Goal: Task Accomplishment & Management: Complete application form

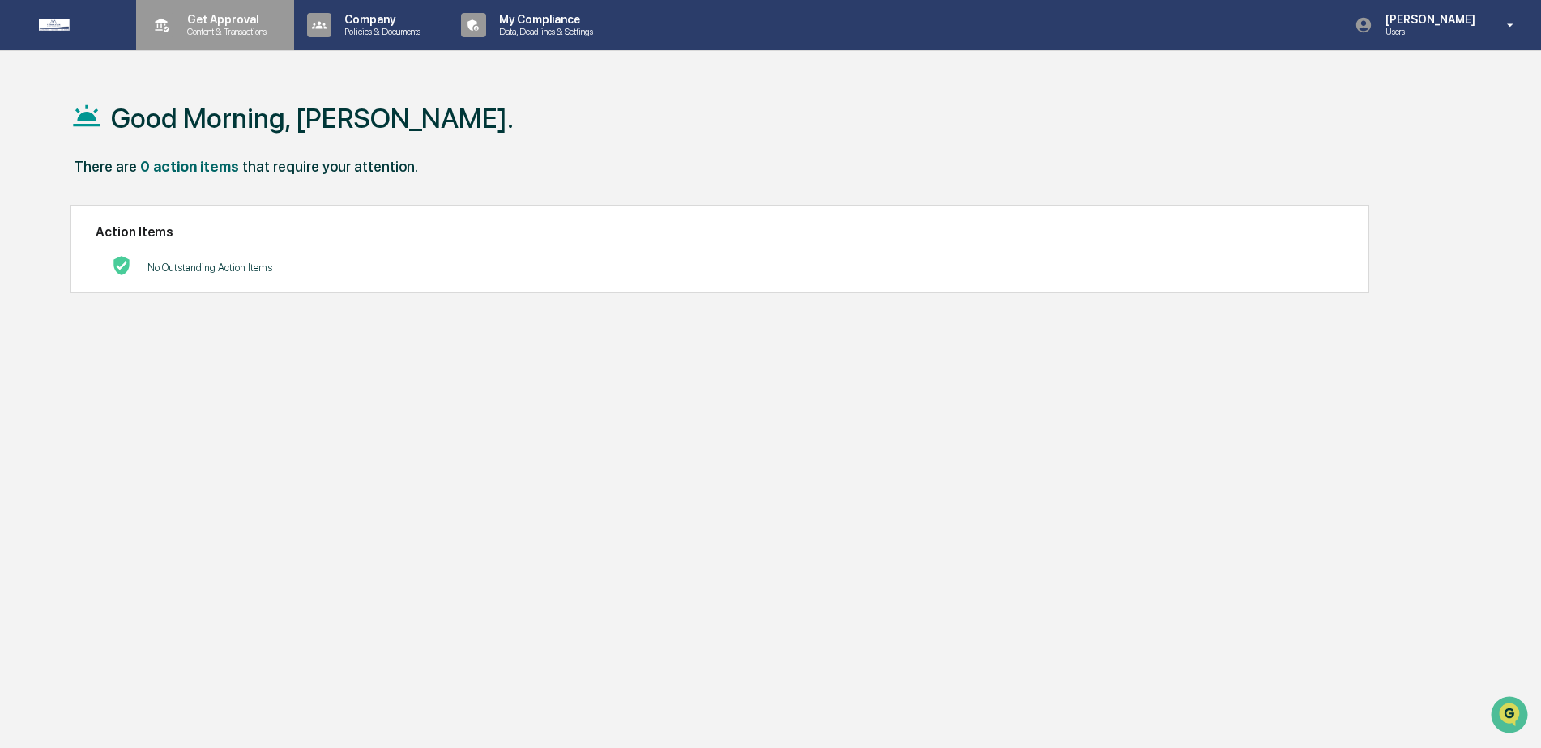
click at [160, 36] on icon at bounding box center [161, 25] width 25 height 25
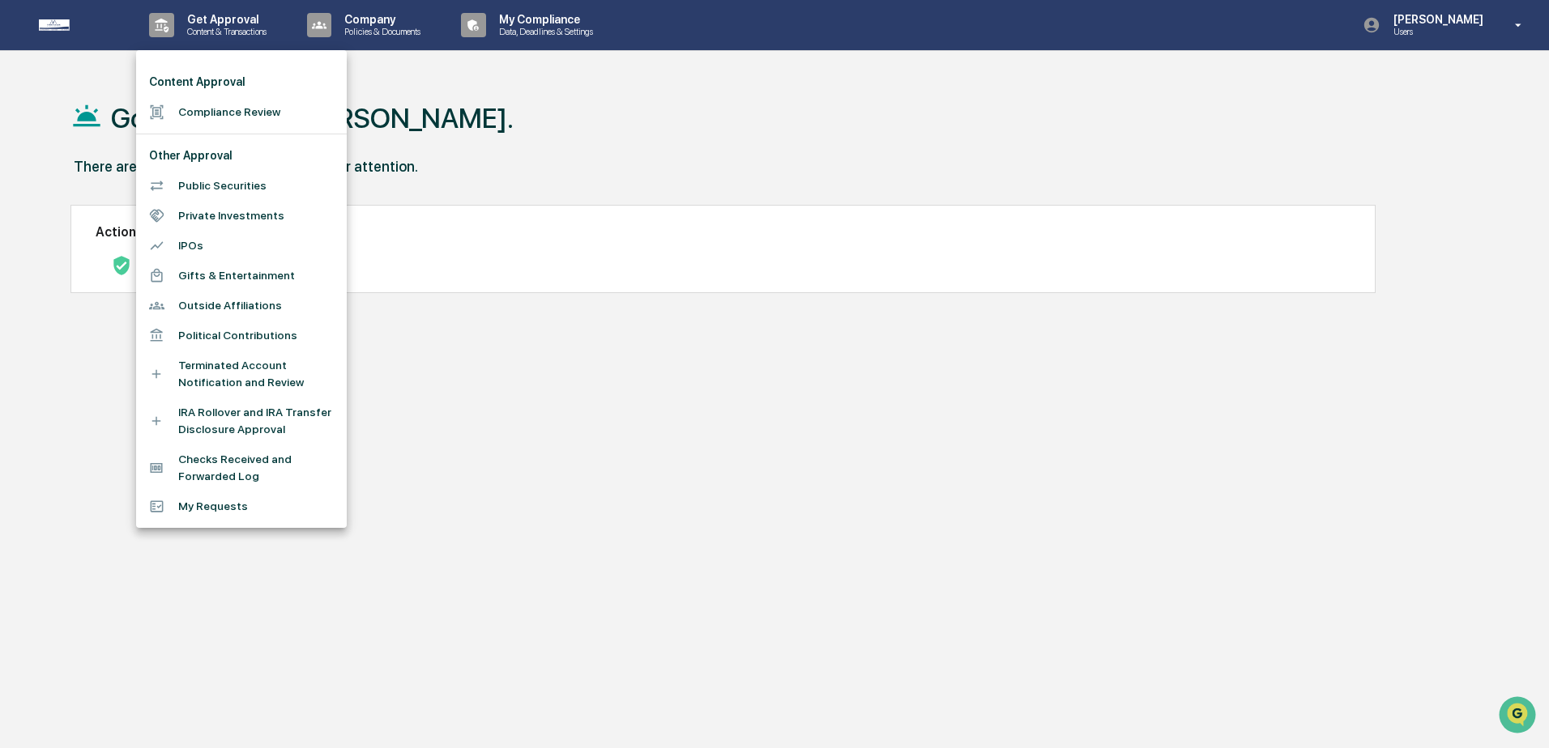
click at [600, 123] on div at bounding box center [774, 374] width 1549 height 748
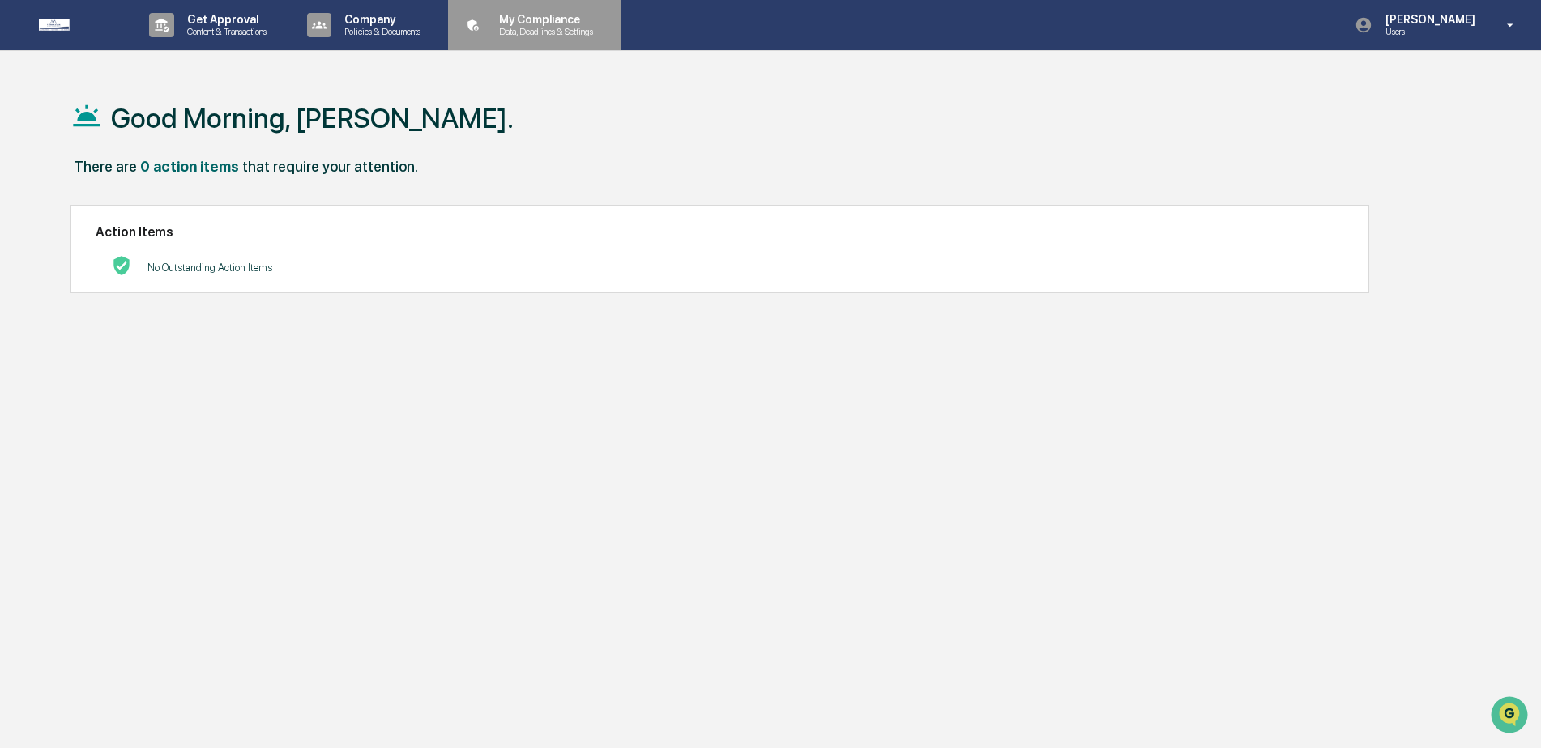
click at [569, 29] on p "Data, Deadlines & Settings" at bounding box center [543, 31] width 115 height 11
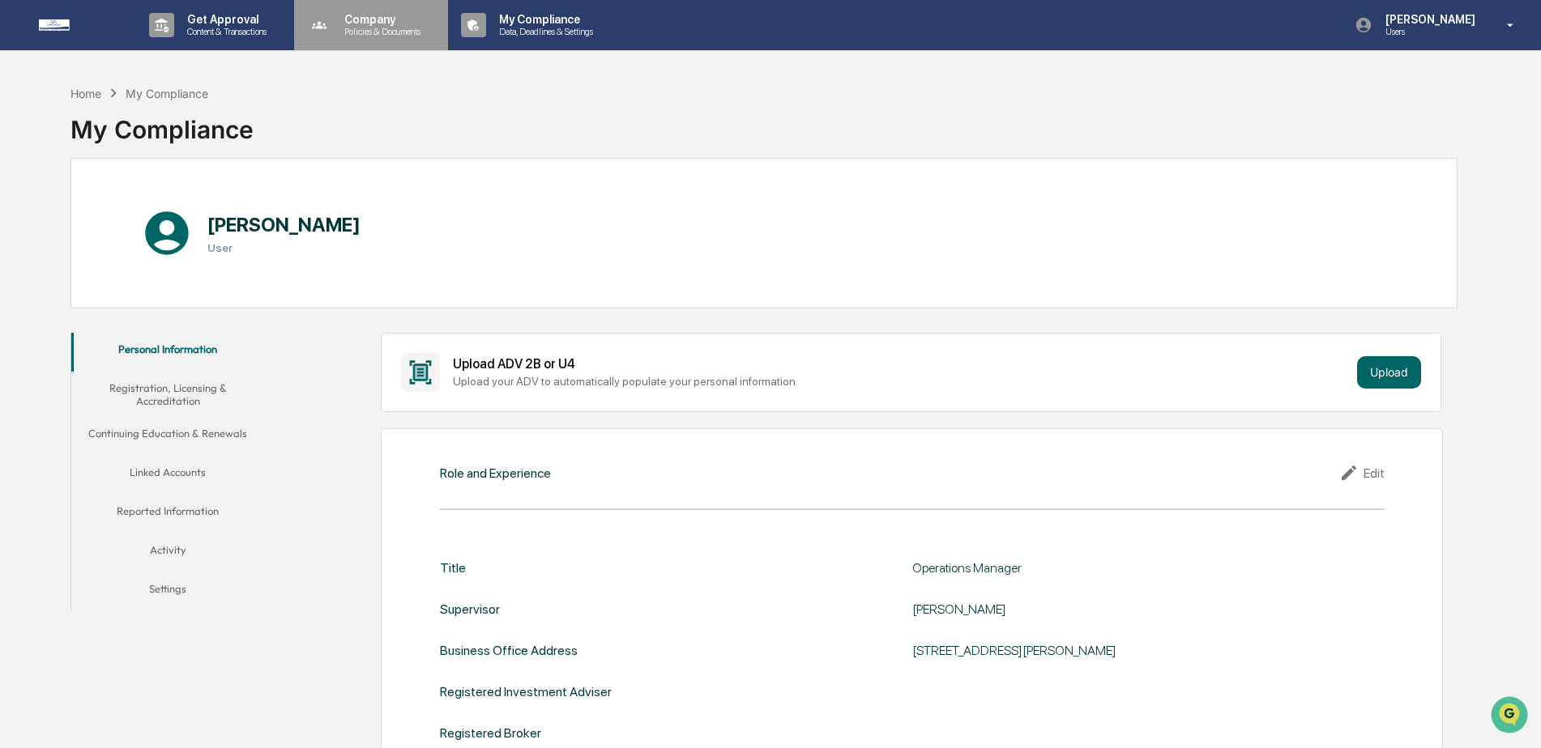
click at [362, 33] on p "Policies & Documents" at bounding box center [379, 31] width 97 height 11
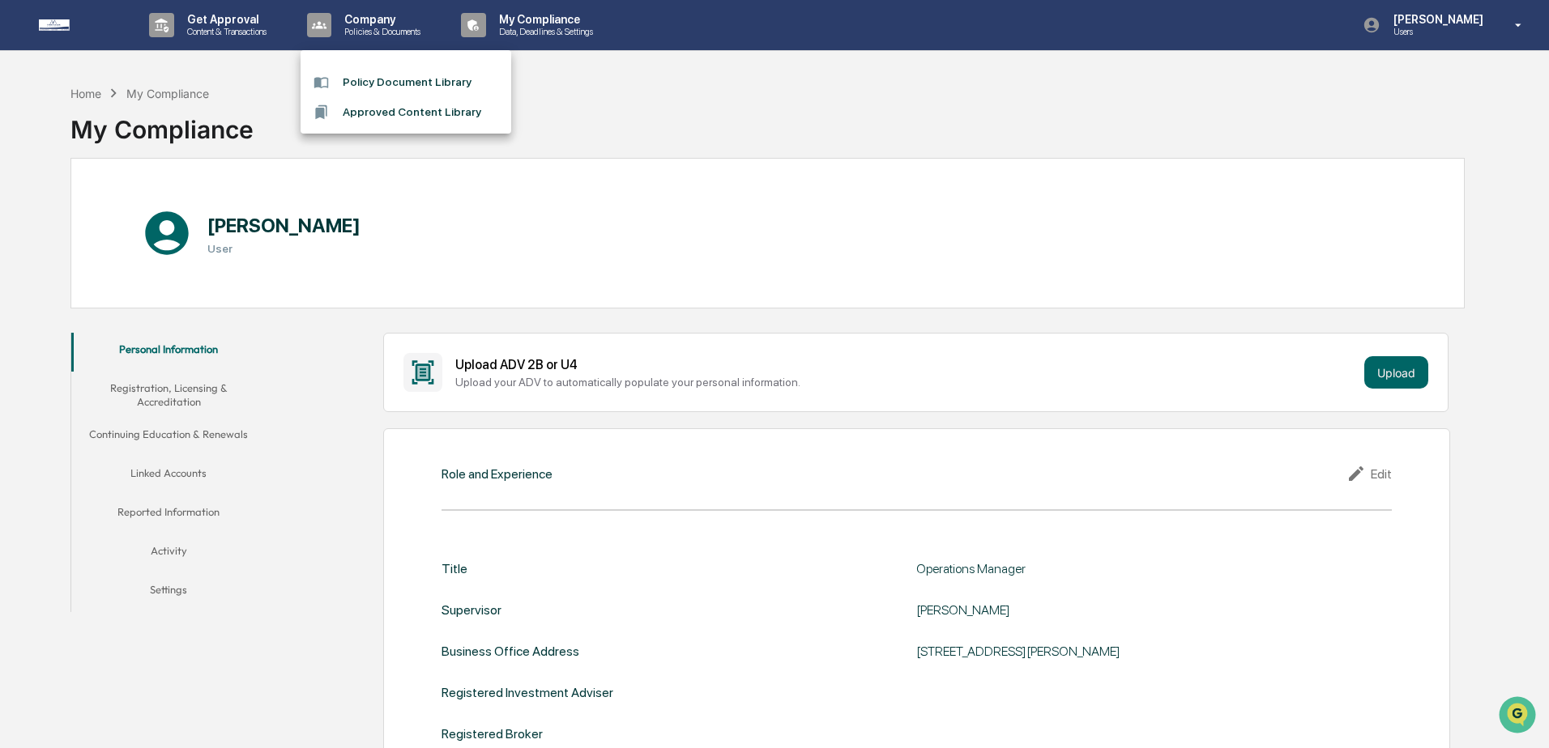
click at [211, 25] on div at bounding box center [774, 374] width 1549 height 748
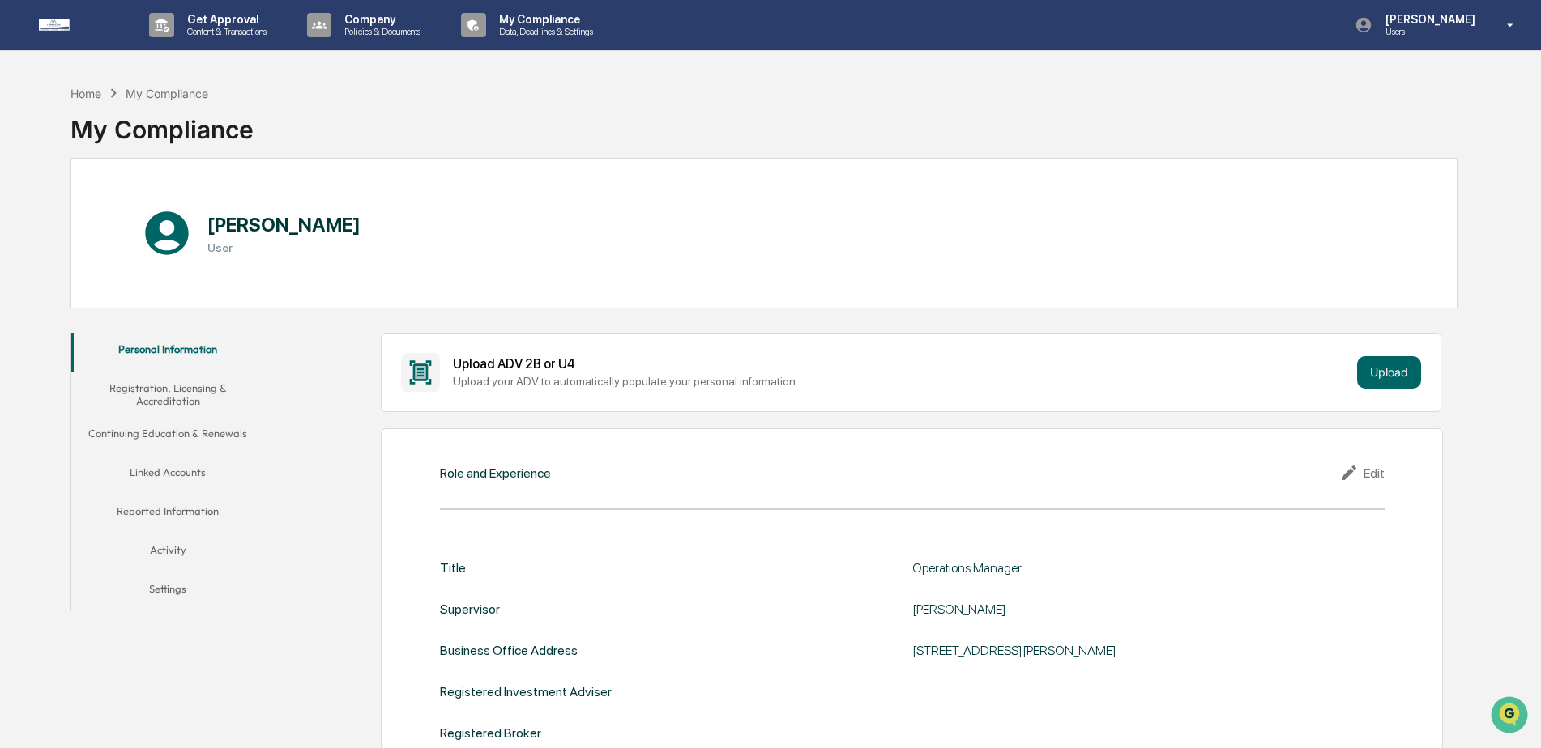
click at [1102, 135] on div "Home My Compliance My Compliance" at bounding box center [763, 117] width 1387 height 81
click at [1515, 27] on icon at bounding box center [1510, 25] width 28 height 15
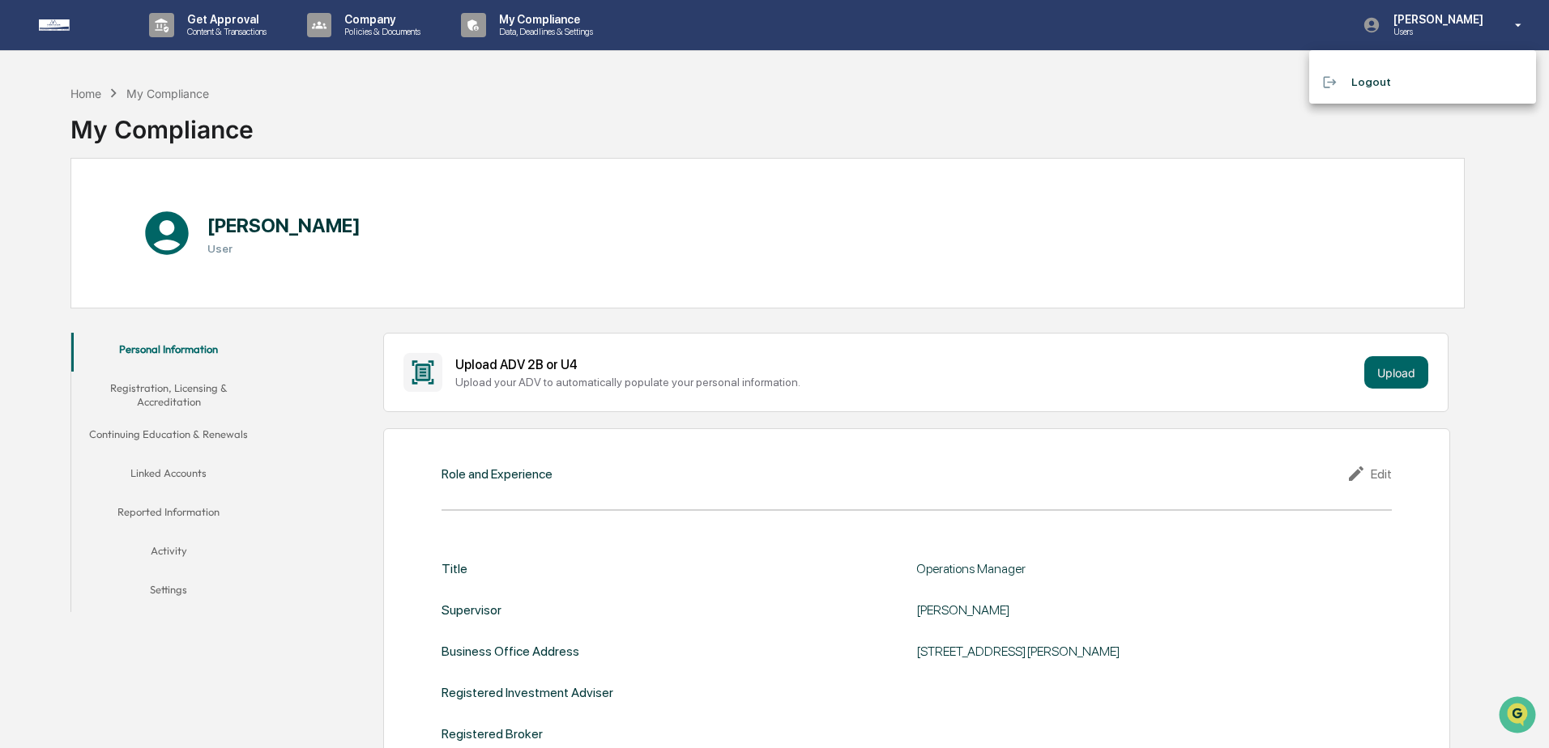
click at [884, 121] on div at bounding box center [774, 374] width 1549 height 748
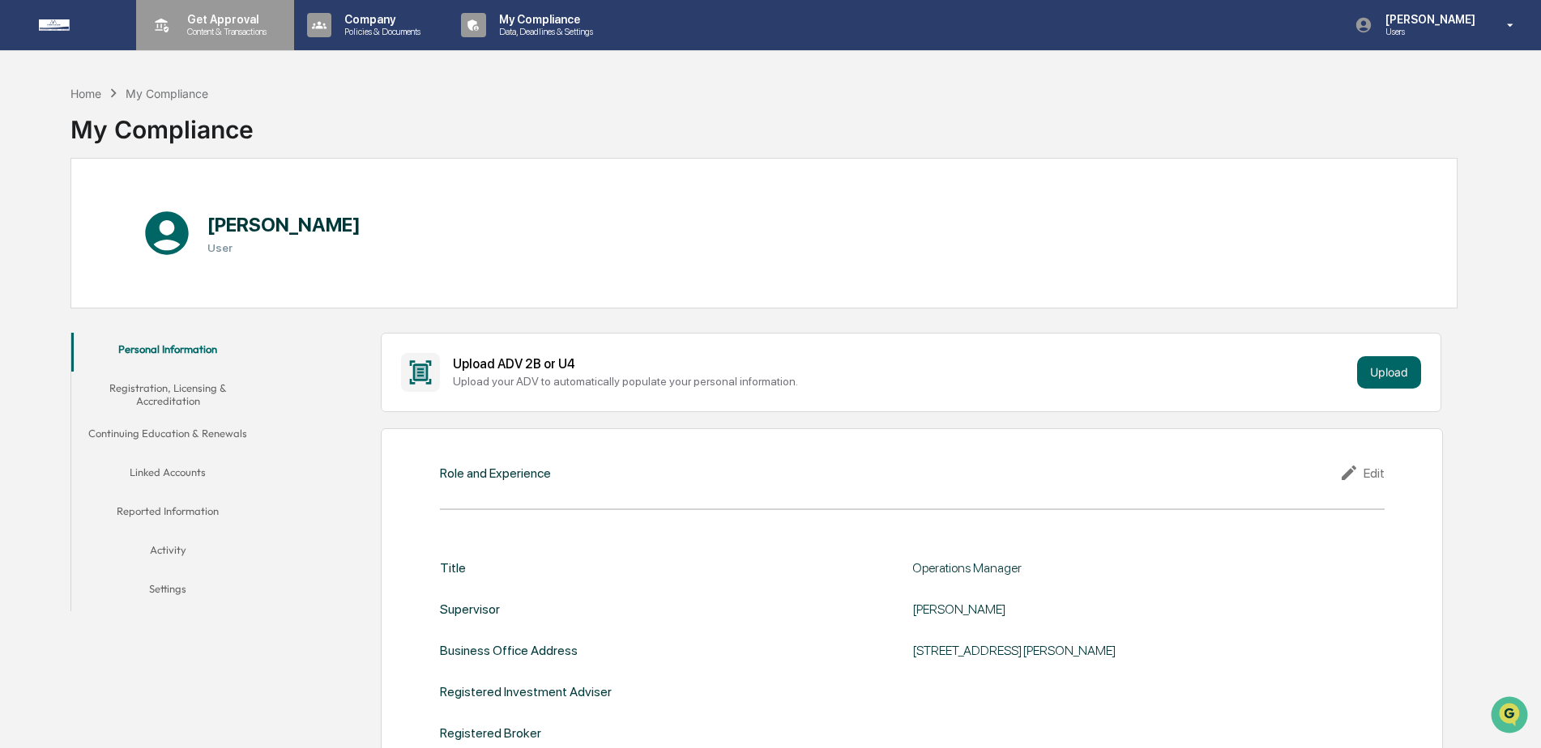
click at [211, 26] on p "Content & Transactions" at bounding box center [224, 31] width 100 height 11
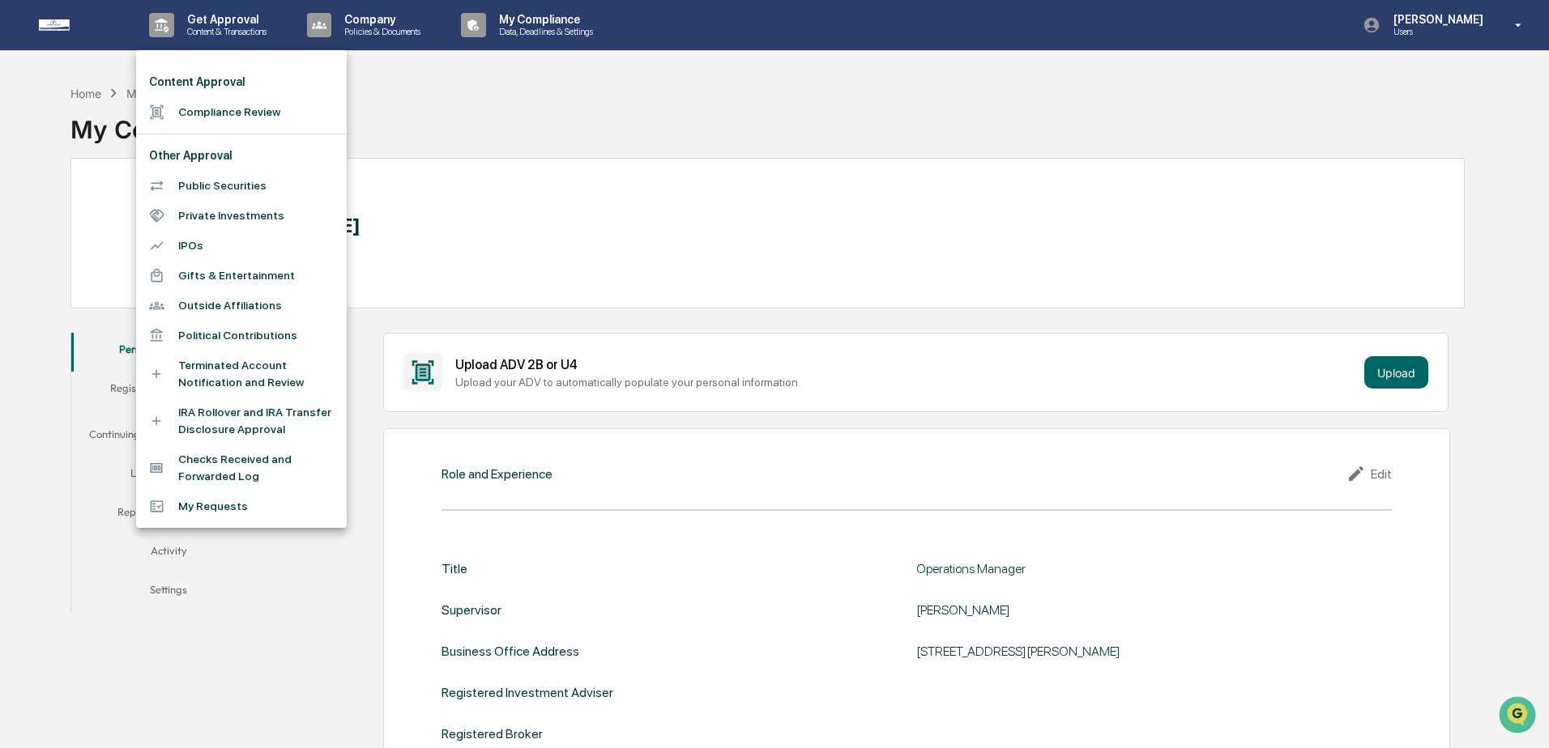
click at [987, 288] on div at bounding box center [774, 374] width 1549 height 748
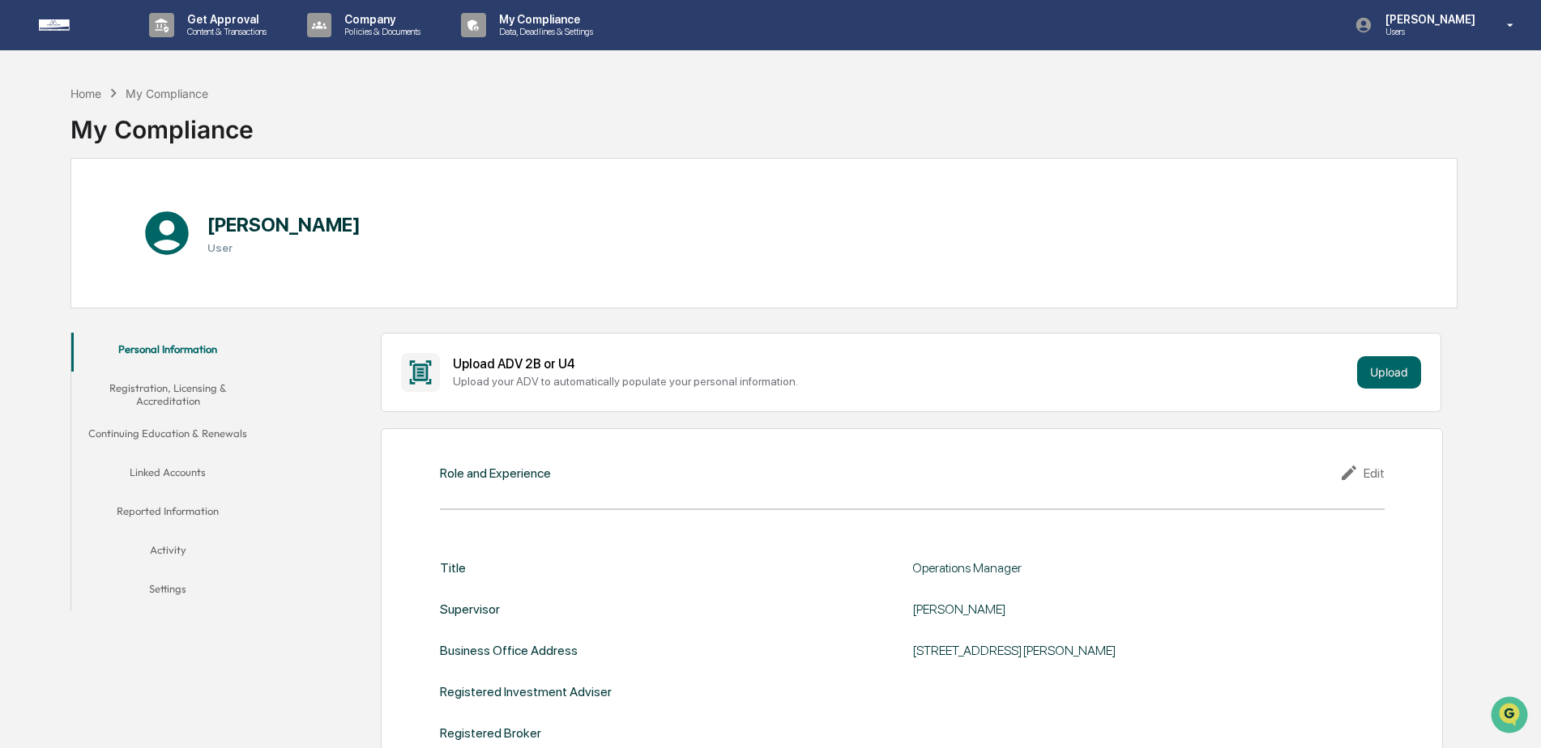
click at [828, 138] on div "Home My Compliance My Compliance" at bounding box center [763, 117] width 1387 height 81
click at [222, 26] on p "Content & Transactions" at bounding box center [224, 31] width 100 height 11
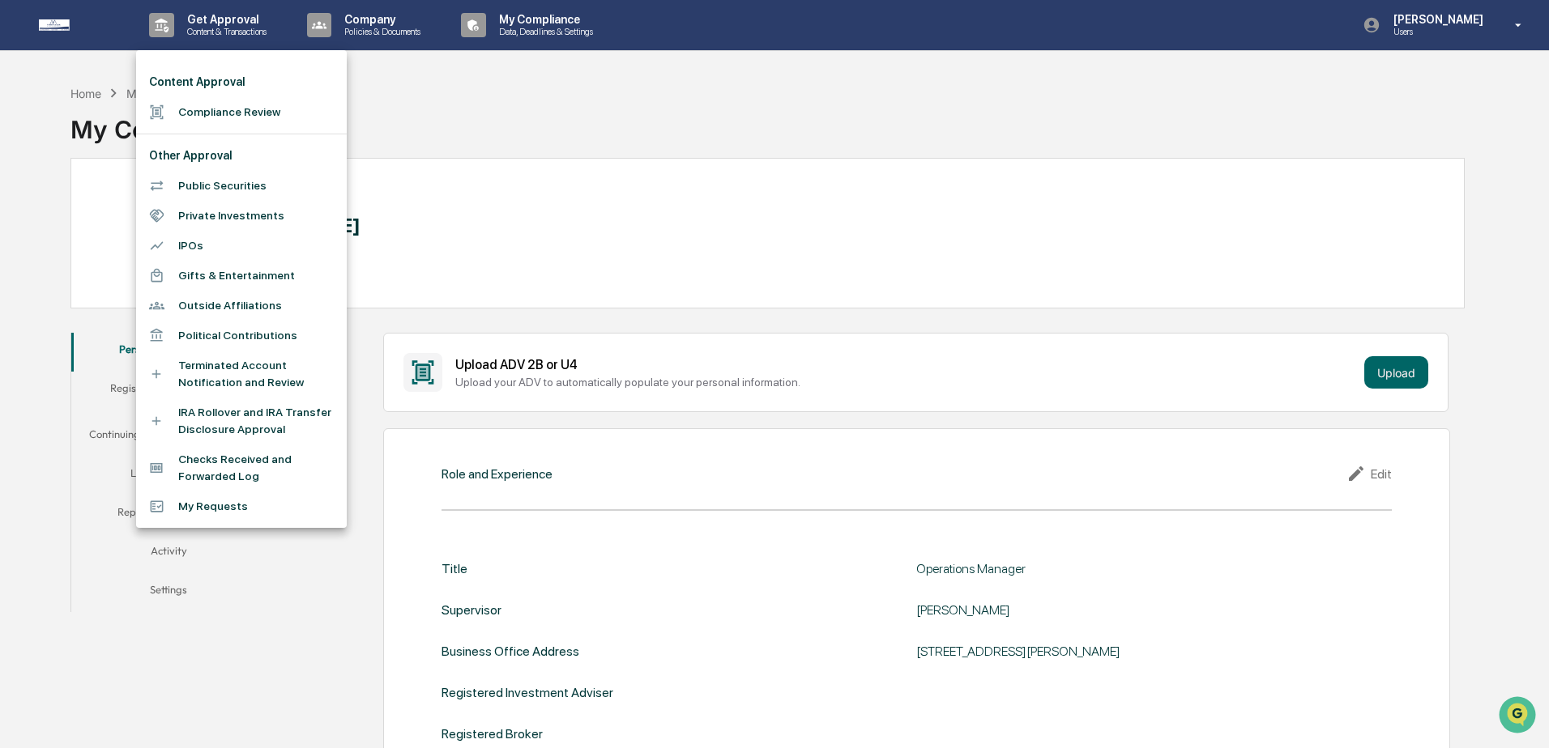
click at [258, 109] on li "Compliance Review" at bounding box center [241, 112] width 211 height 30
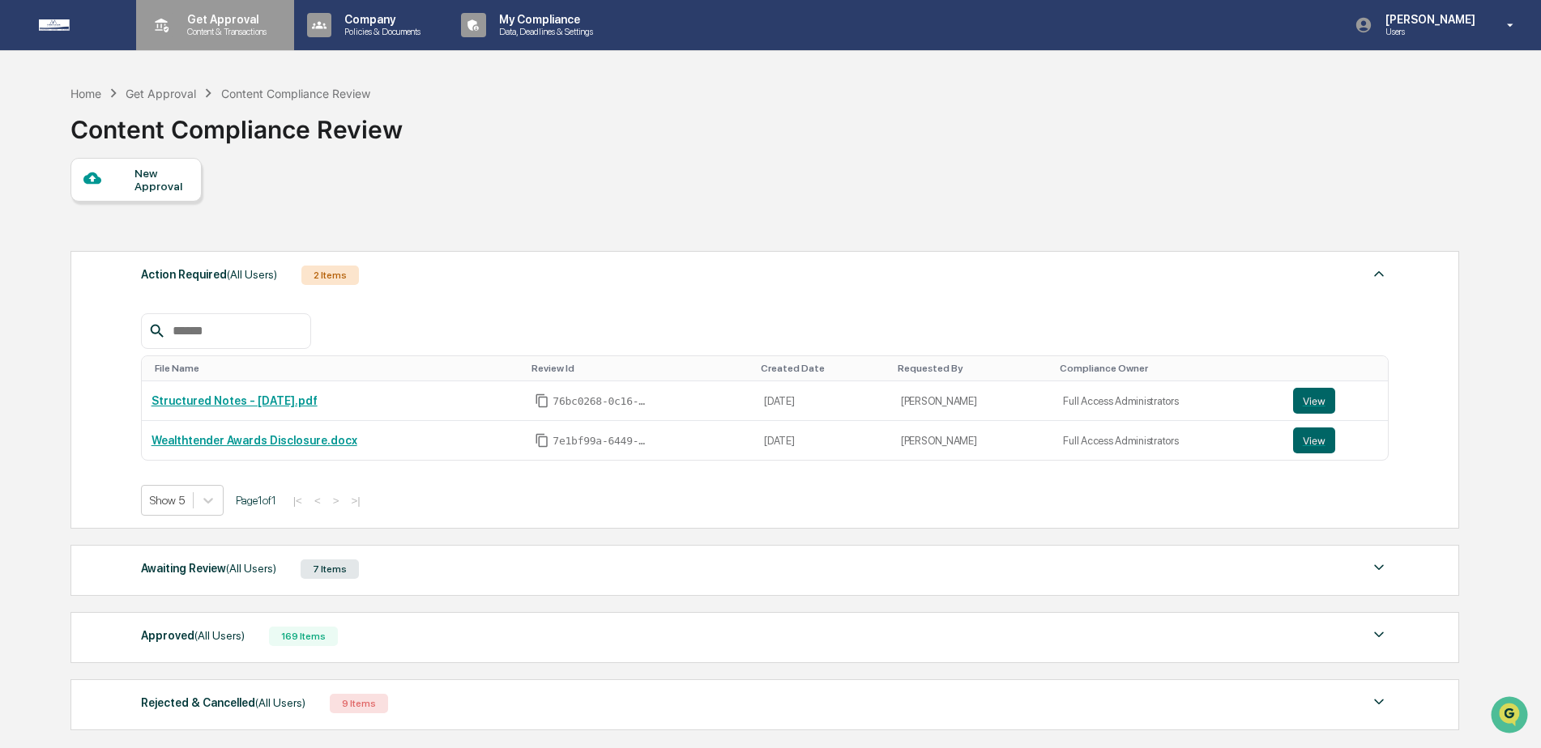
click at [209, 23] on p "Get Approval" at bounding box center [224, 19] width 100 height 13
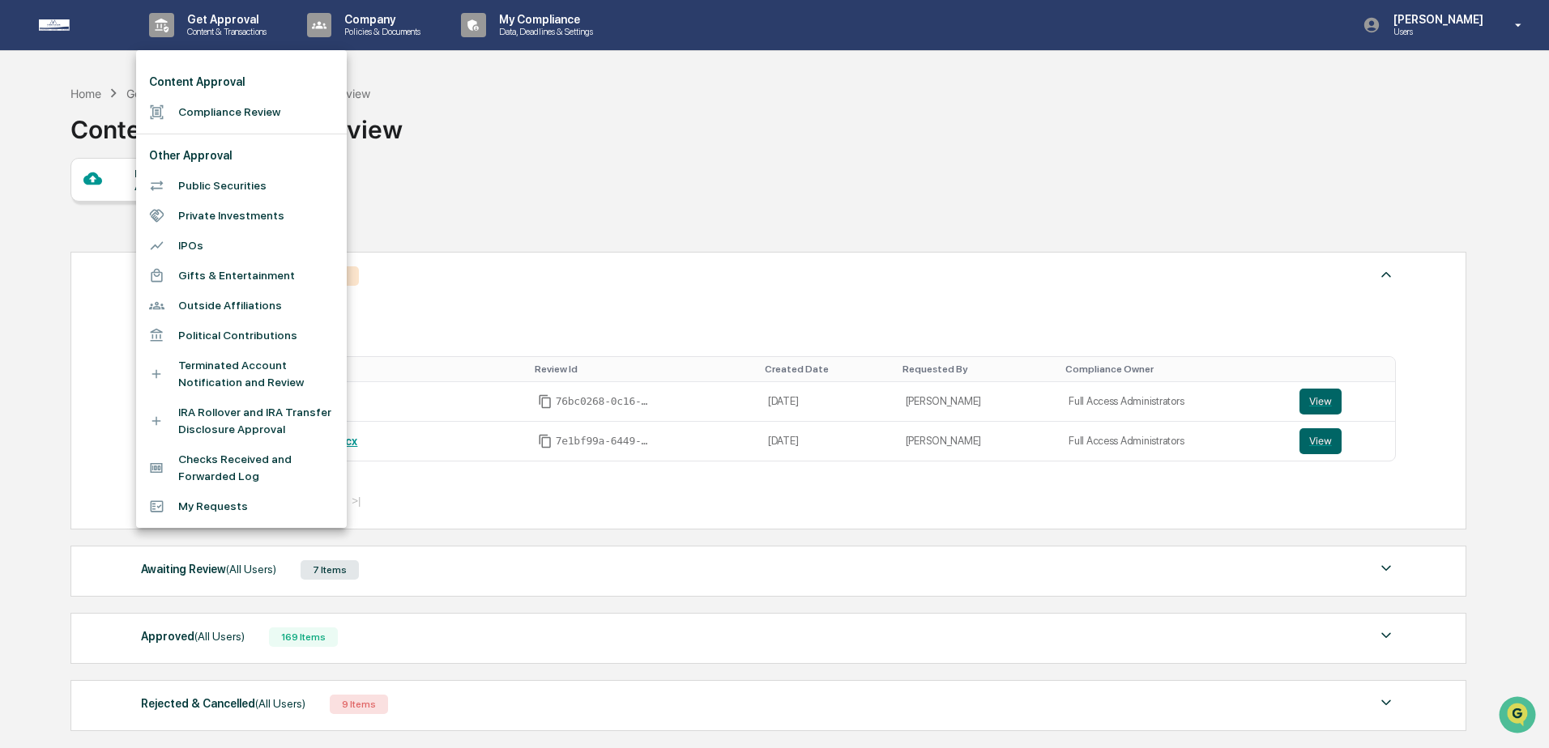
click at [266, 184] on li "Public Securities" at bounding box center [241, 186] width 211 height 30
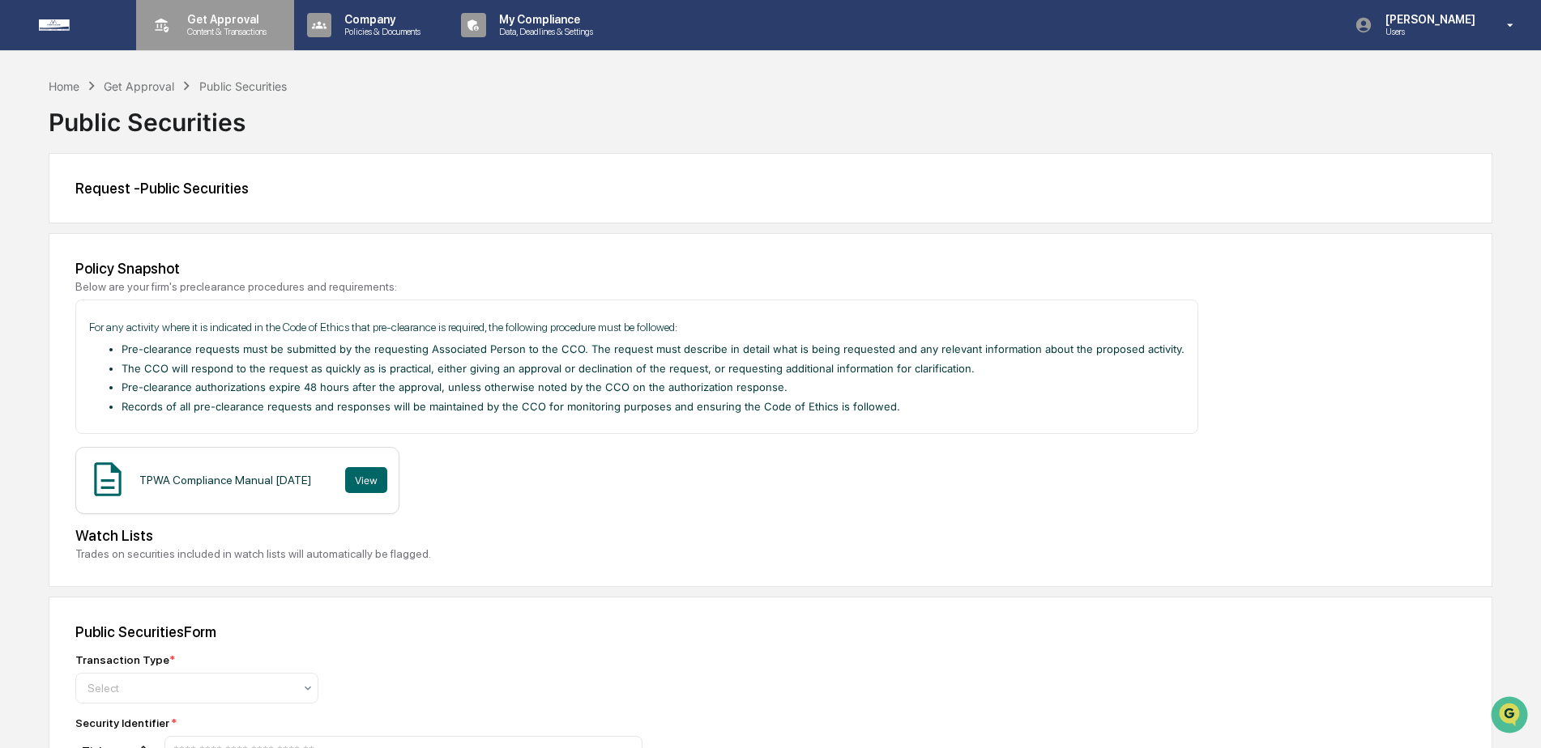
click at [190, 14] on p "Get Approval" at bounding box center [224, 19] width 100 height 13
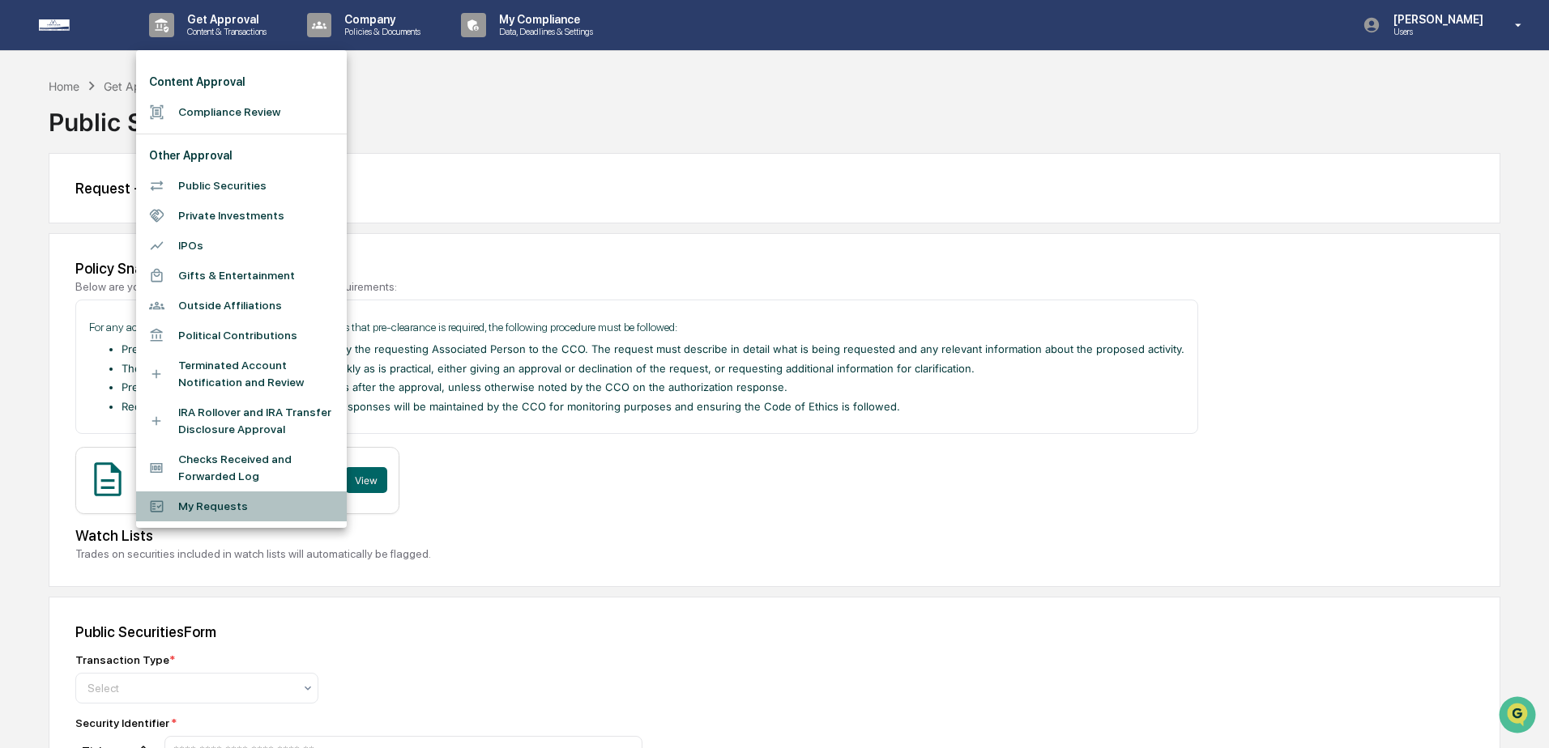
click at [271, 505] on li "My Requests" at bounding box center [241, 507] width 211 height 30
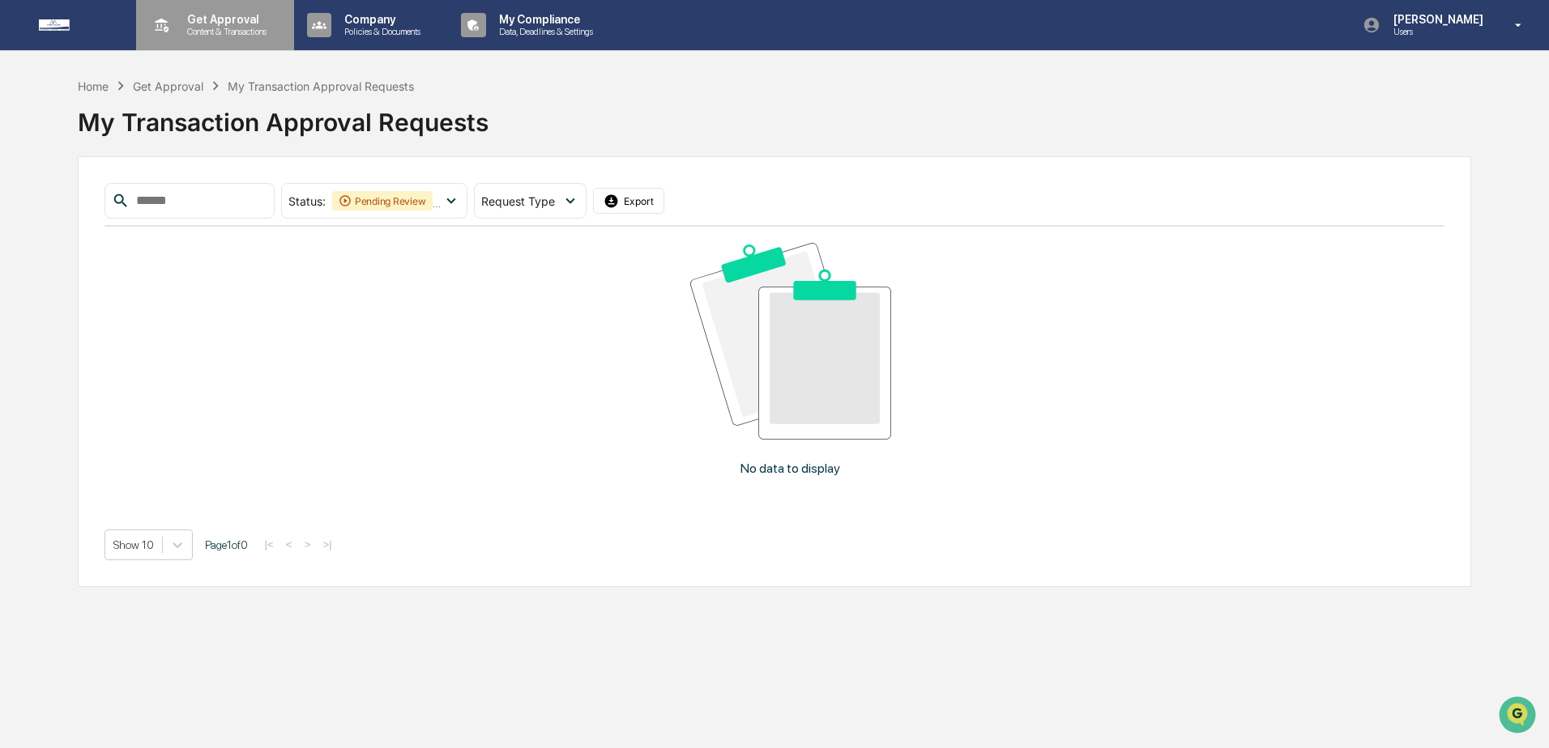
click at [231, 25] on p "Get Approval" at bounding box center [224, 19] width 100 height 13
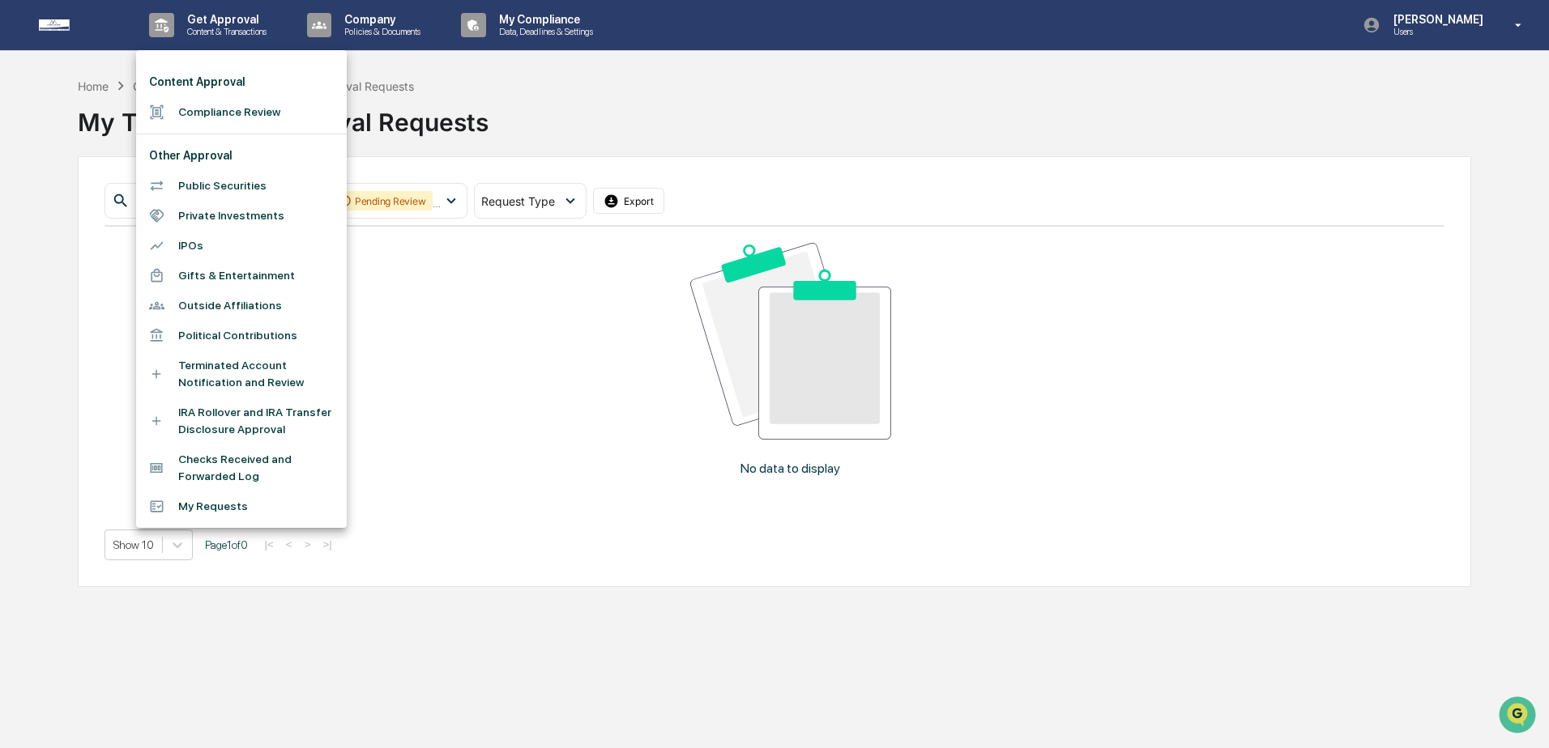
click at [245, 117] on li "Compliance Review" at bounding box center [241, 112] width 211 height 30
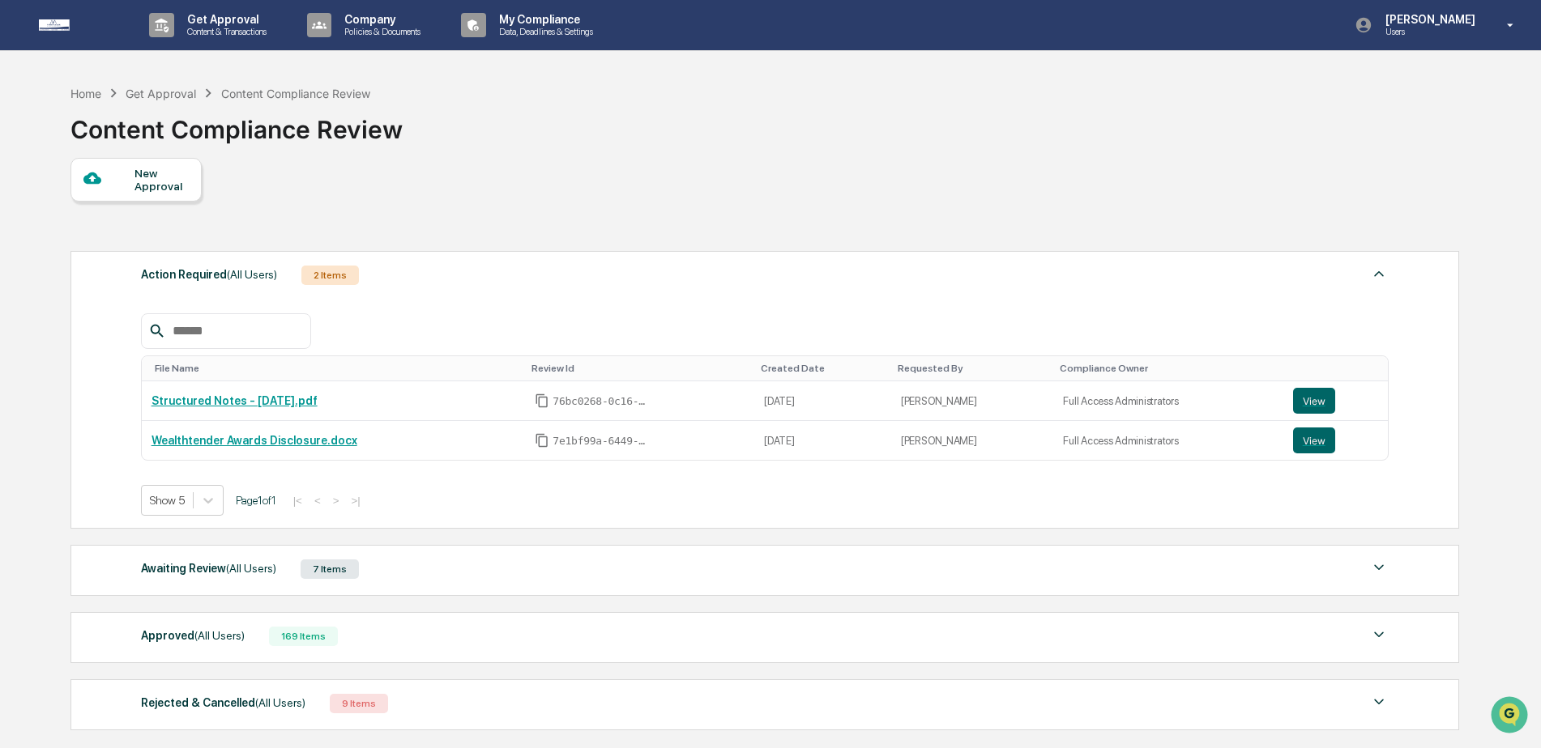
drag, startPoint x: 622, startPoint y: 162, endPoint x: 644, endPoint y: 165, distance: 22.1
click at [622, 162] on div "New Approval" at bounding box center [763, 180] width 1387 height 44
